Goal: Information Seeking & Learning: Learn about a topic

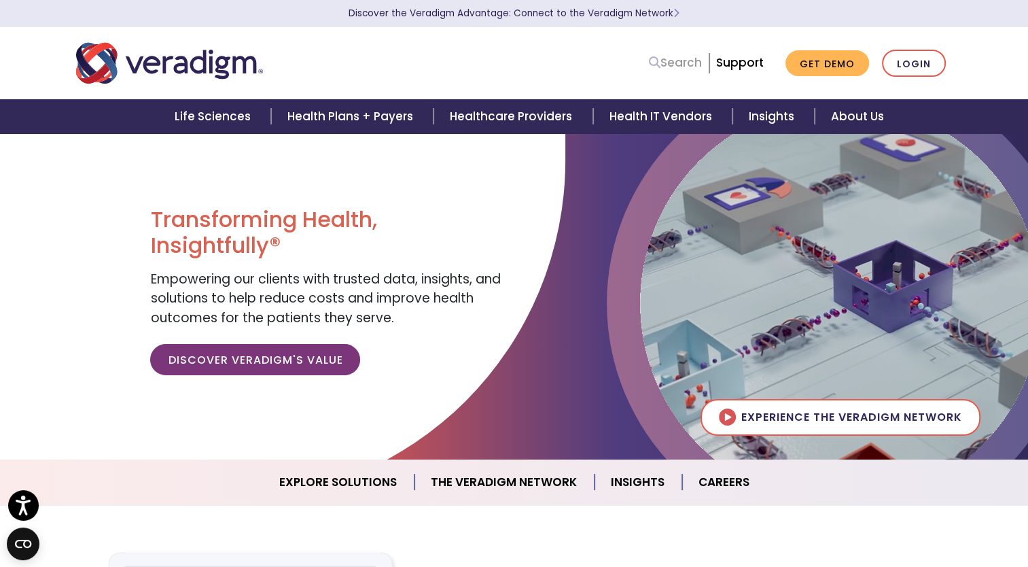
click at [661, 66] on icon at bounding box center [655, 62] width 12 height 12
paste input "Population Health Management"
type input "Population Health Management"
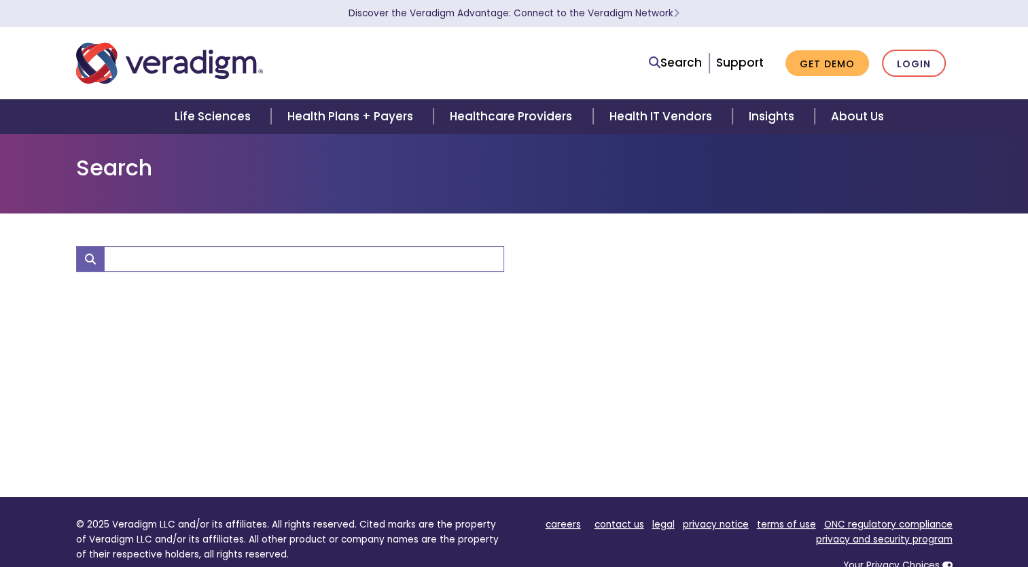
type input "Population Health Management"
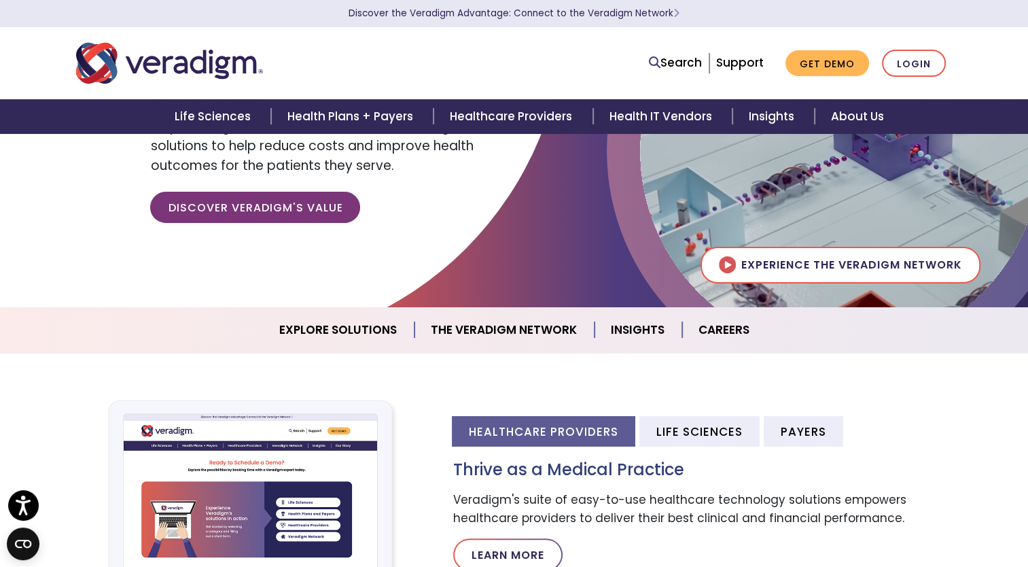
scroll to position [147, 0]
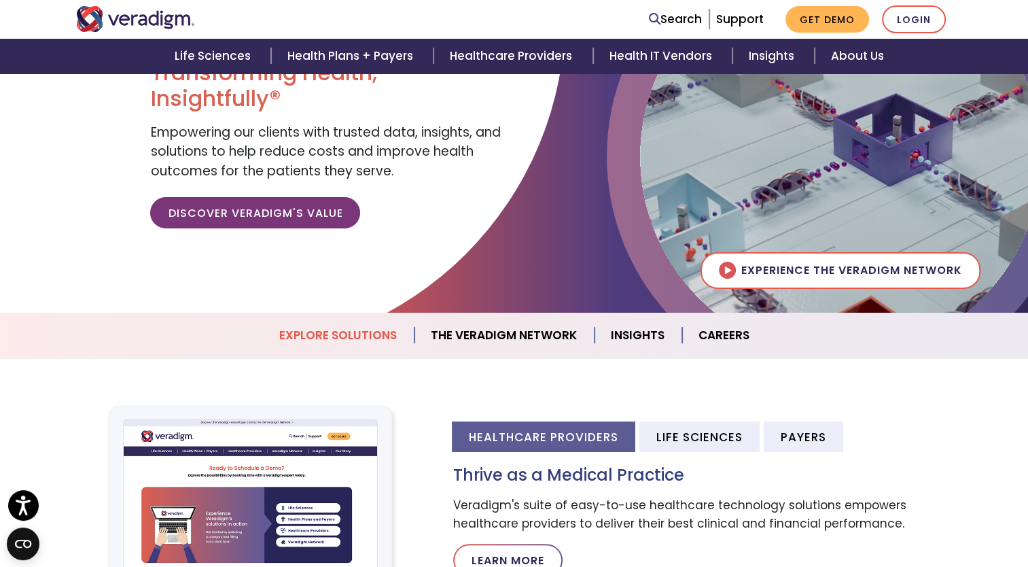
click at [344, 335] on link "Explore Solutions" at bounding box center [339, 335] width 152 height 35
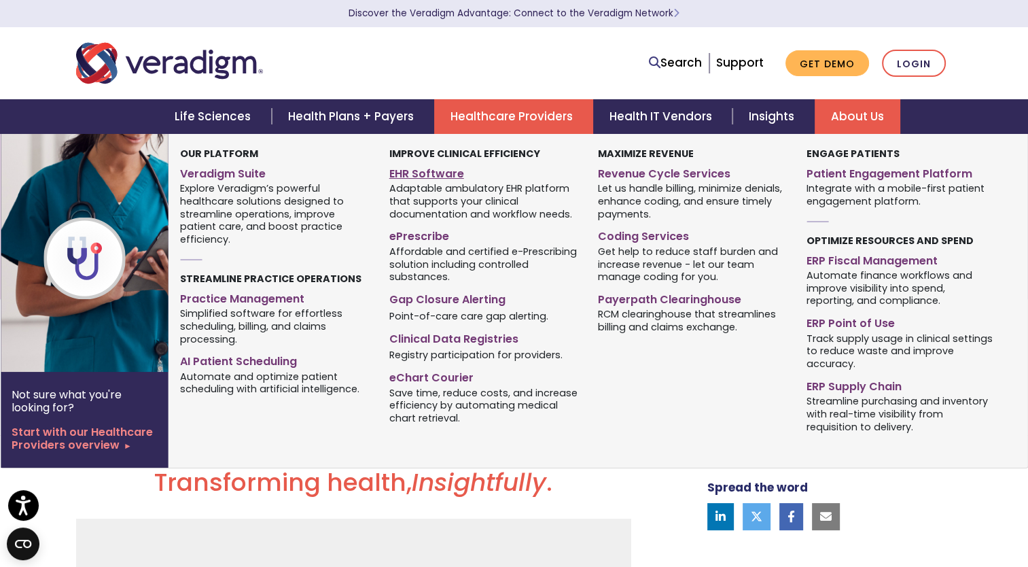
click at [432, 173] on link "EHR Software" at bounding box center [483, 172] width 188 height 20
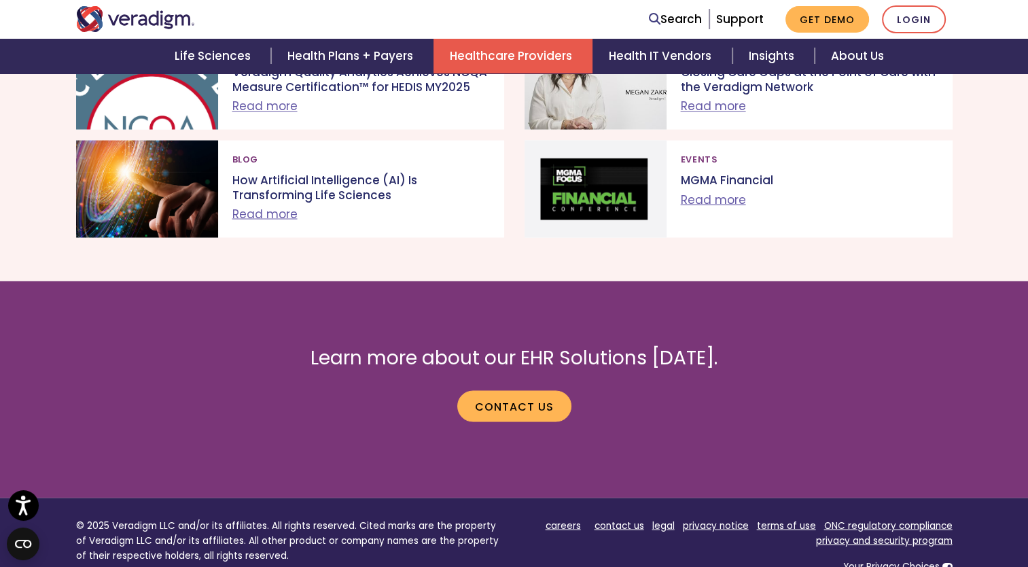
scroll to position [2595, 0]
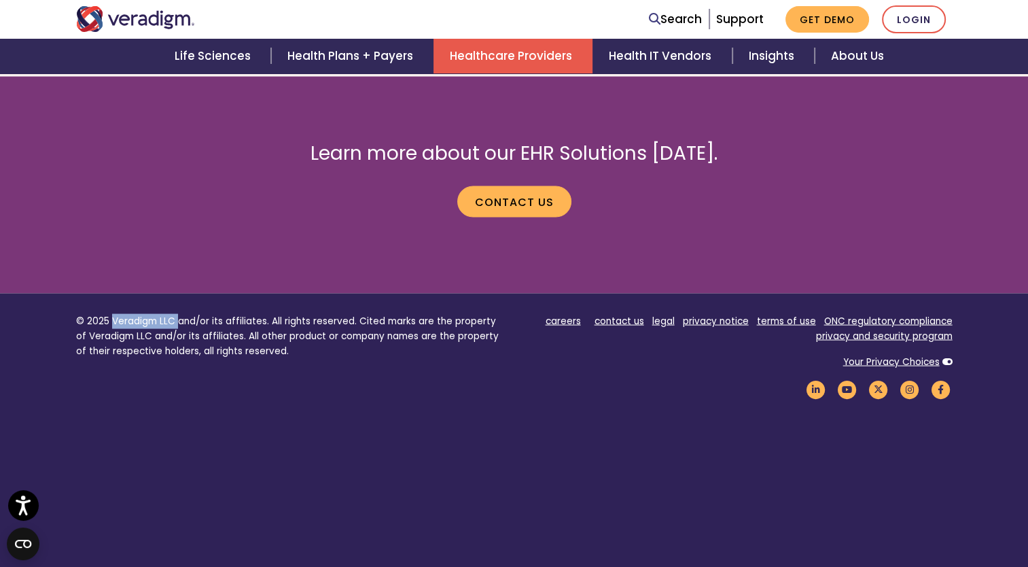
drag, startPoint x: 111, startPoint y: 301, endPoint x: 177, endPoint y: 300, distance: 65.9
click at [177, 314] on p "© 2025 Veradigm LLC and/or its affiliates. All rights reserved. Cited marks are…" at bounding box center [290, 336] width 428 height 44
copy p "Veradigm LLC"
